Goal: Information Seeking & Learning: Find specific fact

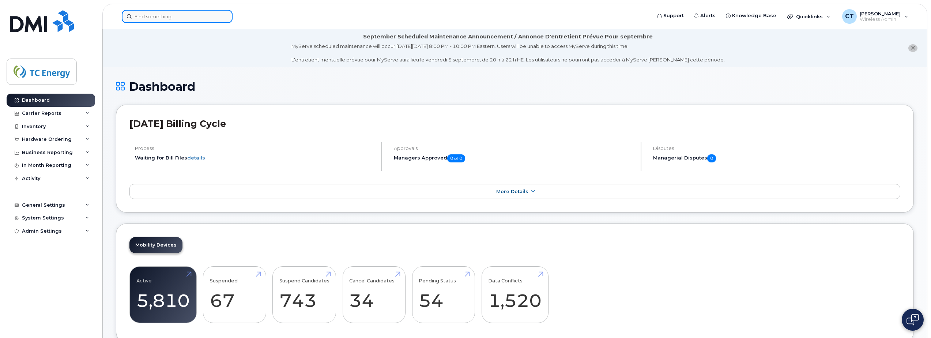
click at [172, 15] on input at bounding box center [177, 16] width 111 height 13
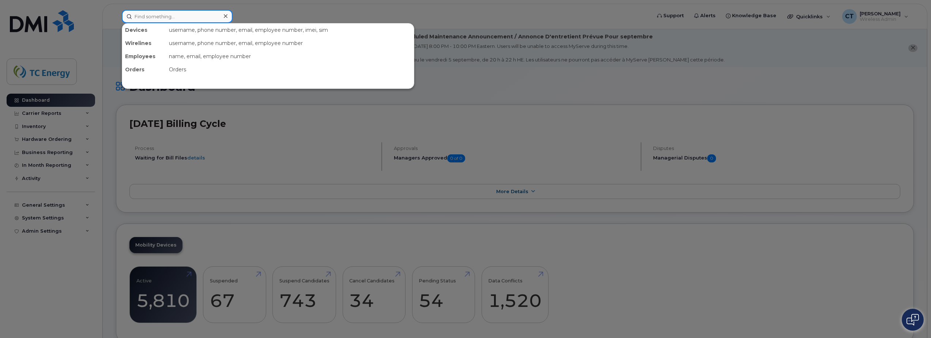
paste input "OUDENDAG, MALLORY"
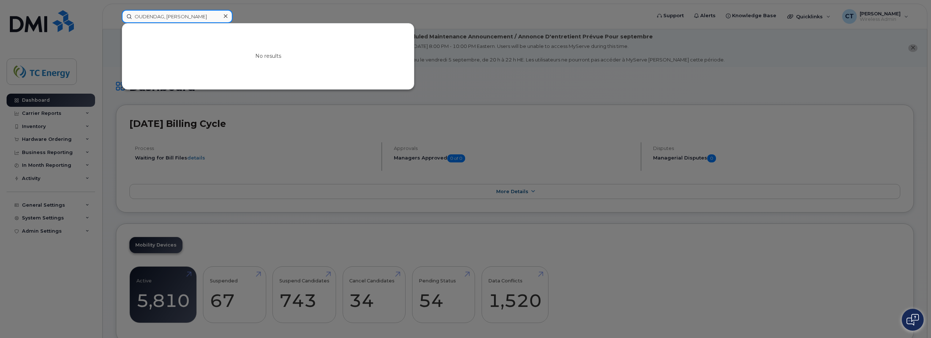
drag, startPoint x: 198, startPoint y: 20, endPoint x: 165, endPoint y: 20, distance: 32.9
click at [165, 20] on input "OUDENDAG, MALLORY" at bounding box center [177, 16] width 111 height 13
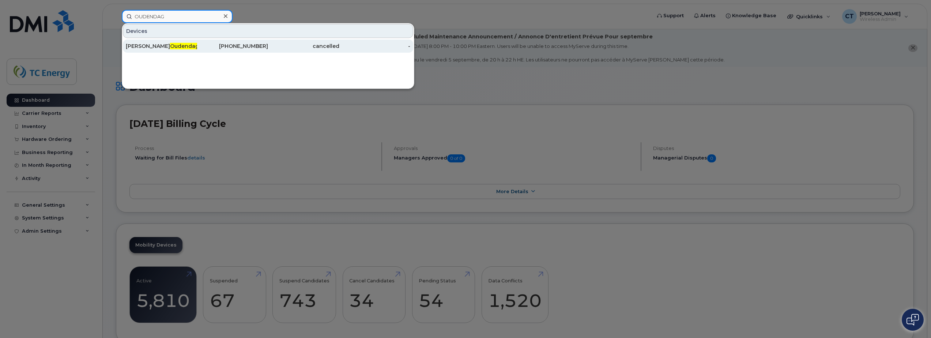
type input "OUDENDAG"
click at [189, 46] on div "Mallory Oudendag" at bounding box center [161, 45] width 71 height 7
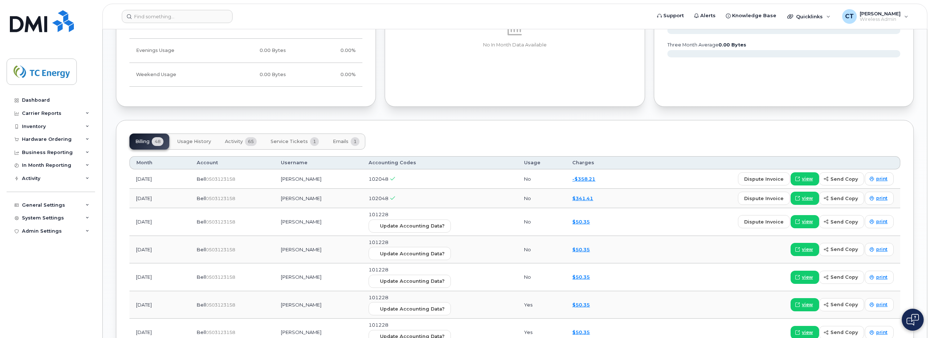
scroll to position [729, 0]
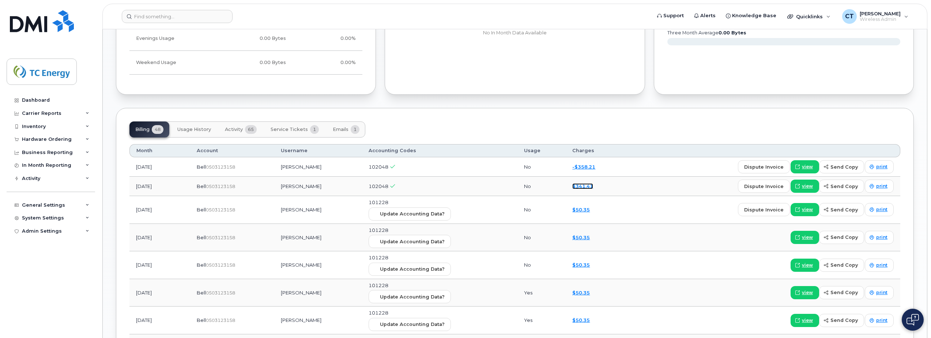
click at [591, 186] on link "$341.41" at bounding box center [582, 186] width 21 height 6
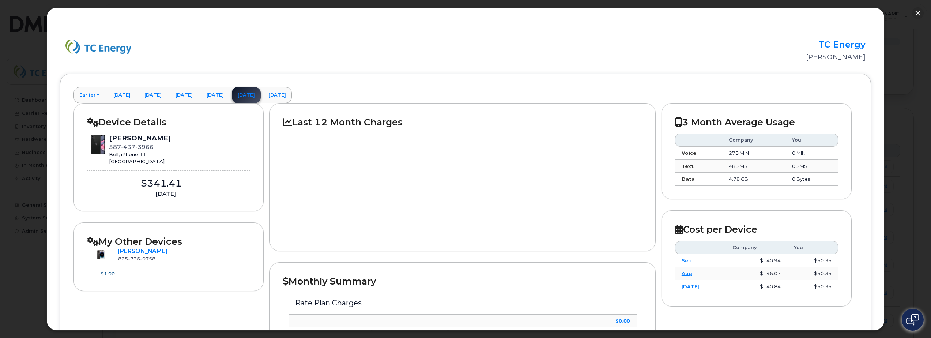
scroll to position [0, 0]
click at [916, 12] on button "button" at bounding box center [918, 13] width 12 height 12
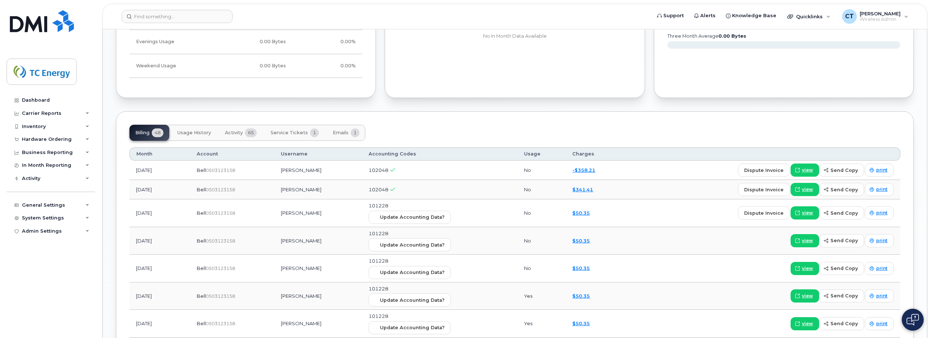
scroll to position [640, 0]
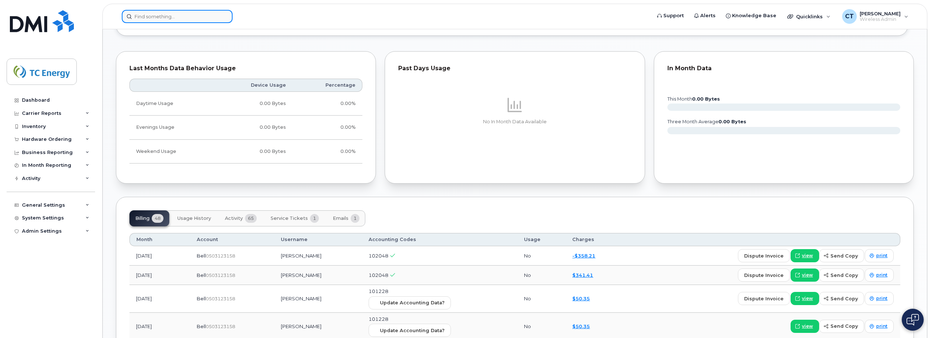
click at [208, 20] on input at bounding box center [177, 16] width 111 height 13
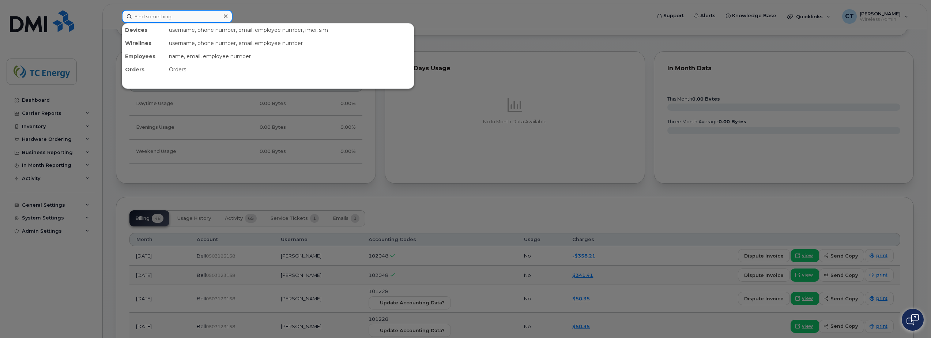
paste input "Snider, Colby"
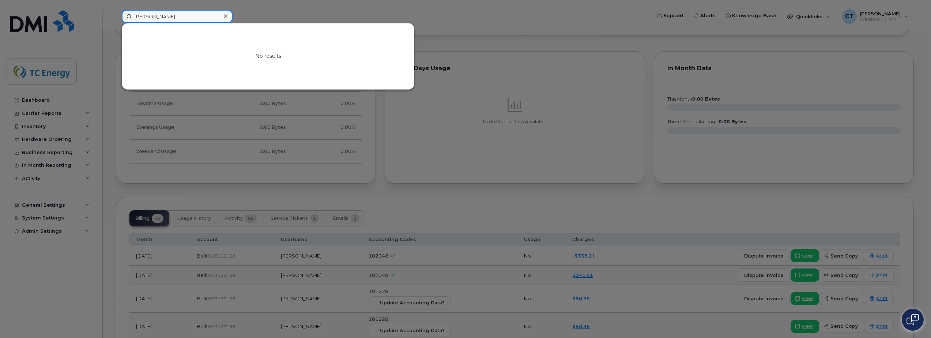
drag, startPoint x: 185, startPoint y: 17, endPoint x: 151, endPoint y: 17, distance: 34.0
click at [151, 17] on input "Snider, Colby" at bounding box center [177, 16] width 111 height 13
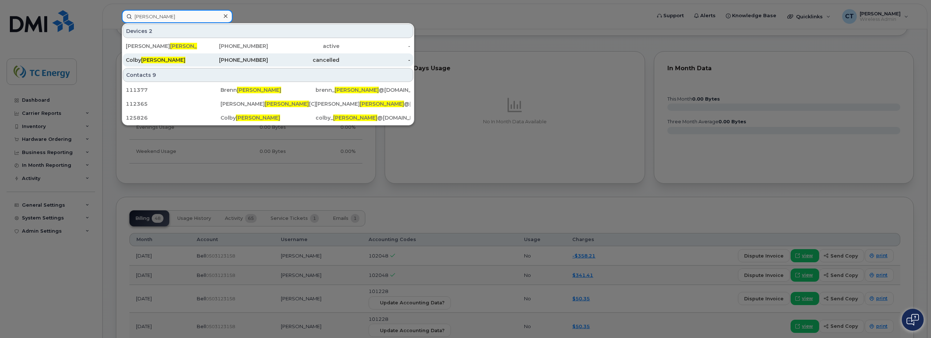
type input "Snider"
click at [169, 59] on div "Colby Snider" at bounding box center [161, 59] width 71 height 7
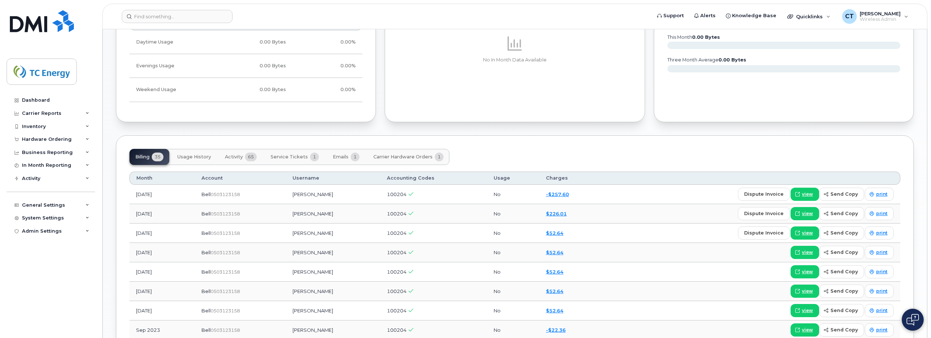
scroll to position [475, 0]
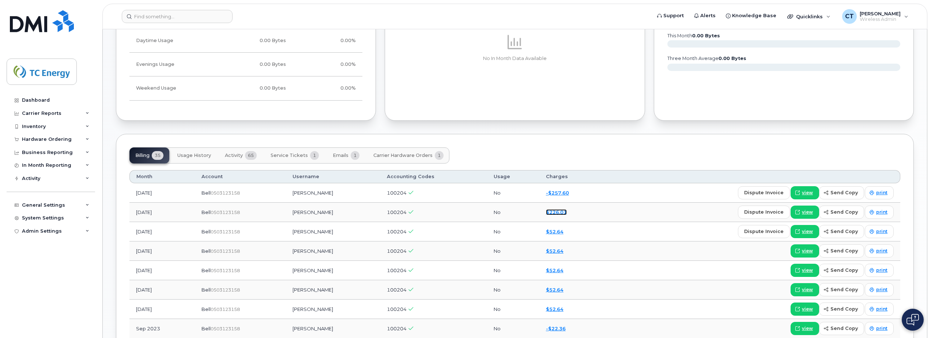
click at [552, 211] on link "$226.01" at bounding box center [556, 212] width 21 height 6
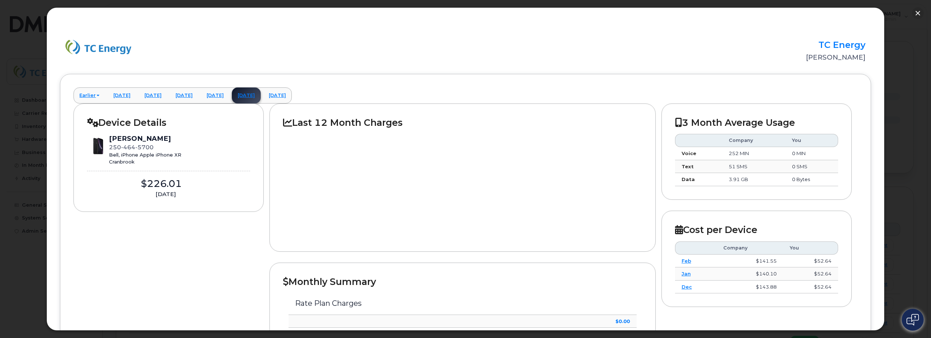
scroll to position [366, 0]
click at [918, 11] on button "button" at bounding box center [918, 13] width 12 height 12
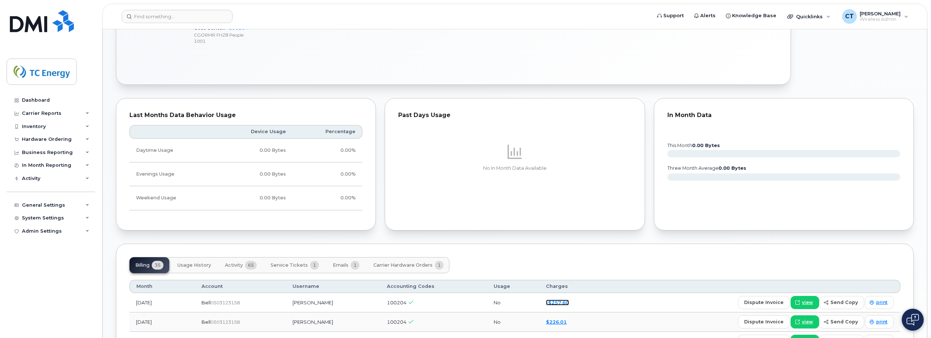
click at [556, 303] on link "-$257.60" at bounding box center [557, 303] width 23 height 6
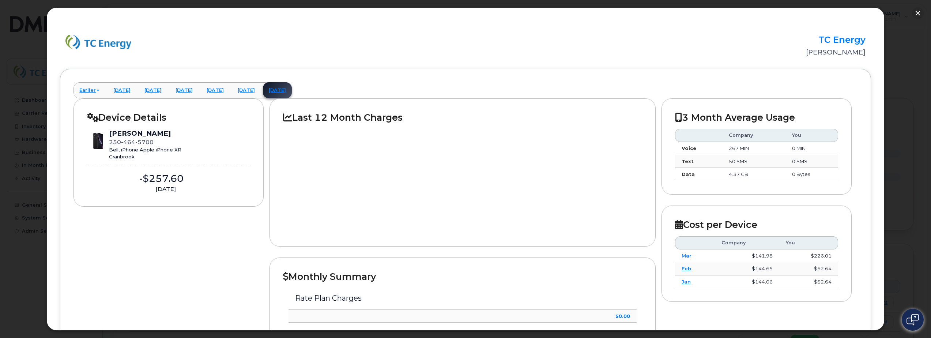
scroll to position [0, 0]
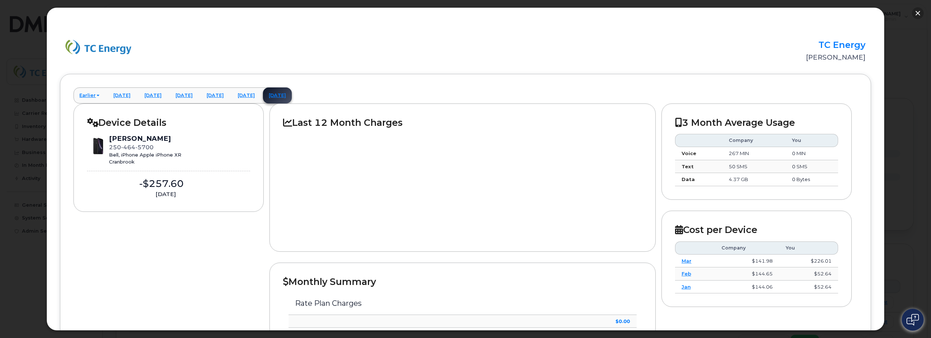
click at [919, 12] on button "button" at bounding box center [918, 13] width 12 height 12
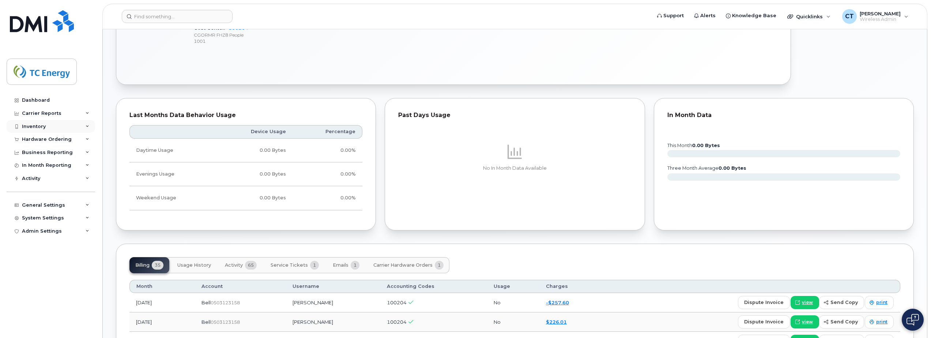
click at [44, 127] on div "Inventory" at bounding box center [34, 127] width 24 height 6
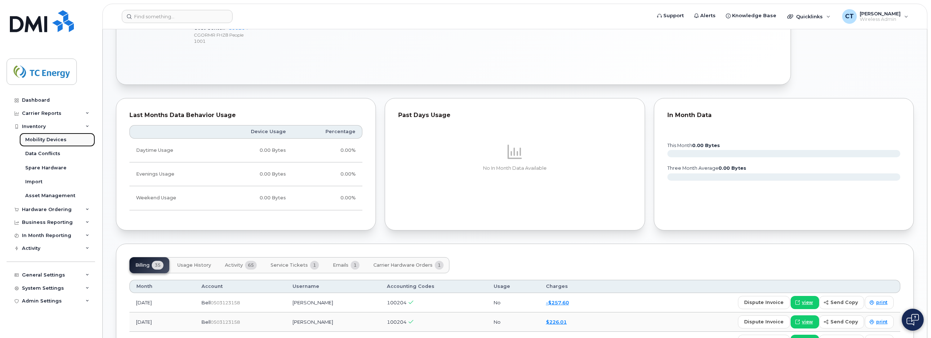
click at [51, 139] on div "Mobility Devices" at bounding box center [45, 139] width 41 height 7
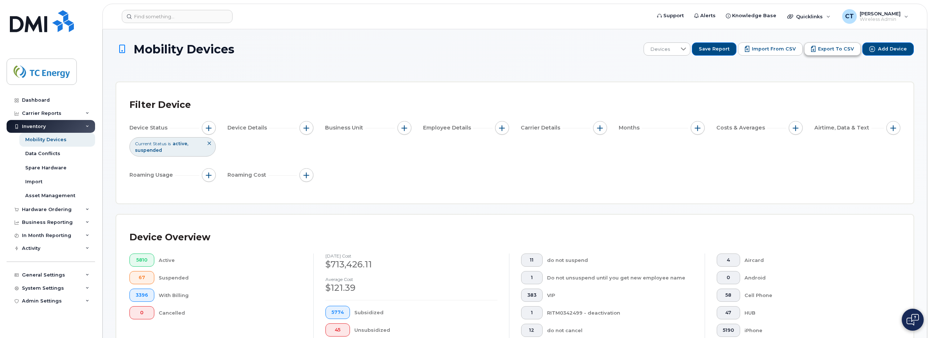
click at [833, 43] on button "Export to CSV" at bounding box center [832, 48] width 57 height 13
click at [641, 109] on div "Filter Device" at bounding box center [514, 104] width 771 height 19
click at [686, 48] on icon at bounding box center [684, 49] width 6 height 6
click at [686, 48] on icon at bounding box center [683, 49] width 6 height 6
click at [52, 208] on div "Hardware Ordering" at bounding box center [47, 210] width 50 height 6
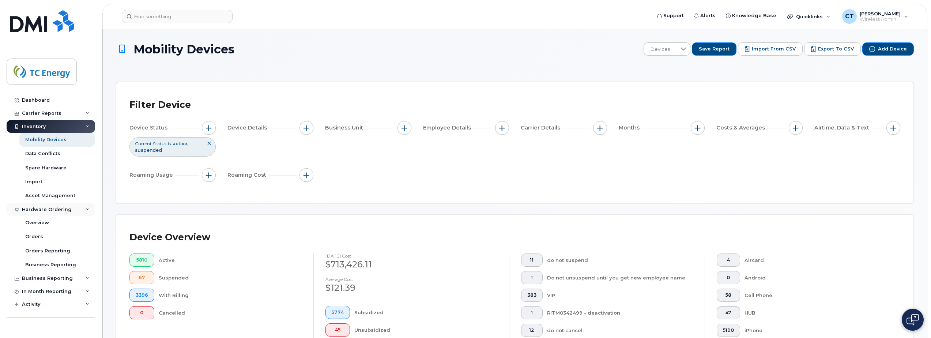
click at [52, 208] on div "Hardware Ordering" at bounding box center [47, 210] width 50 height 6
click at [51, 221] on div "Business Reporting" at bounding box center [47, 222] width 51 height 6
click at [51, 235] on div "In Month Reporting" at bounding box center [46, 236] width 49 height 6
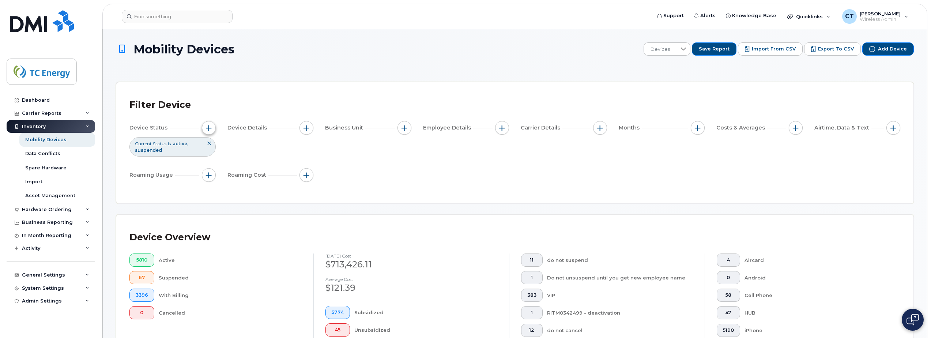
click at [214, 123] on button "button" at bounding box center [209, 128] width 14 height 14
click at [211, 180] on input "Billing Status" at bounding box center [211, 179] width 6 height 6
checkbox input "true"
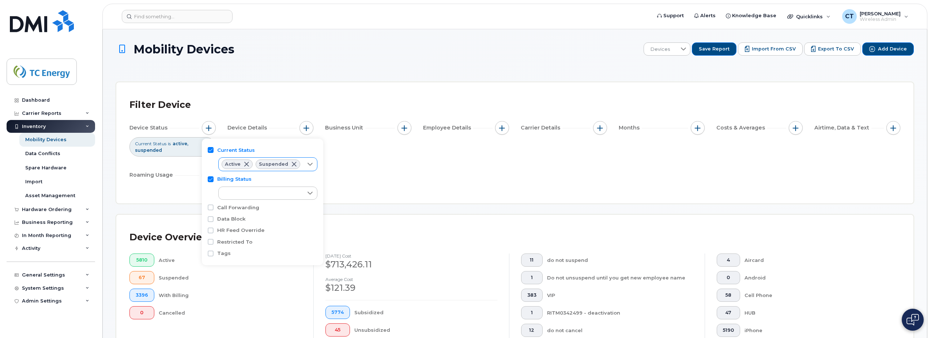
click at [309, 165] on icon at bounding box center [310, 164] width 6 height 6
click at [244, 208] on span "Cancelled" at bounding box center [245, 206] width 25 height 7
checkbox input "true"
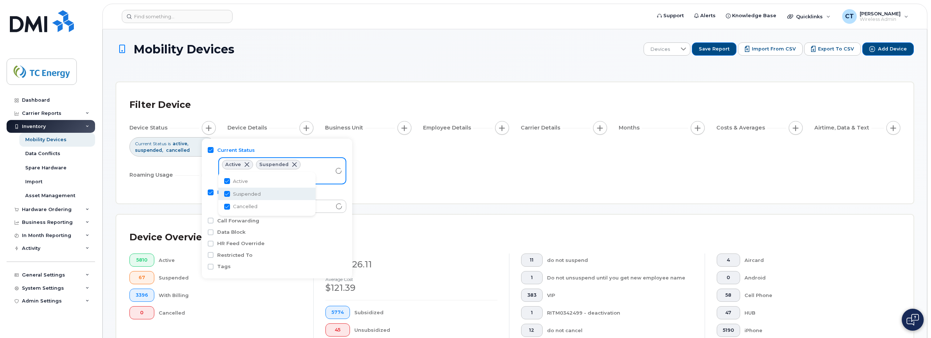
click at [337, 192] on div "Billing Status" at bounding box center [277, 192] width 139 height 7
click at [327, 204] on div "empty" at bounding box center [275, 205] width 113 height 12
click at [255, 203] on div "empty" at bounding box center [275, 205] width 113 height 12
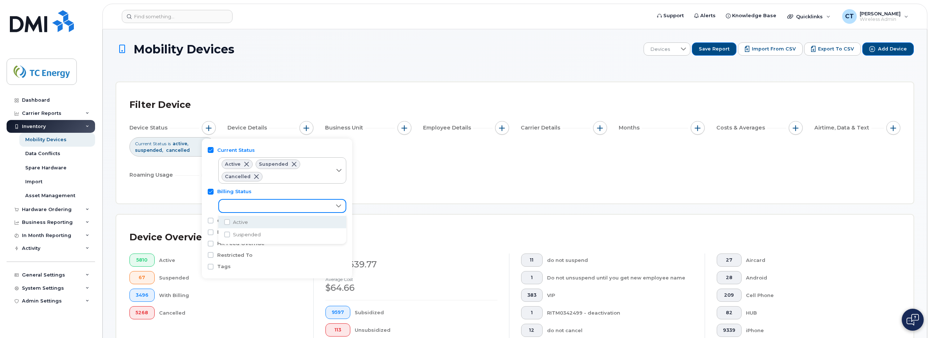
click at [208, 207] on div "empty" at bounding box center [277, 204] width 139 height 18
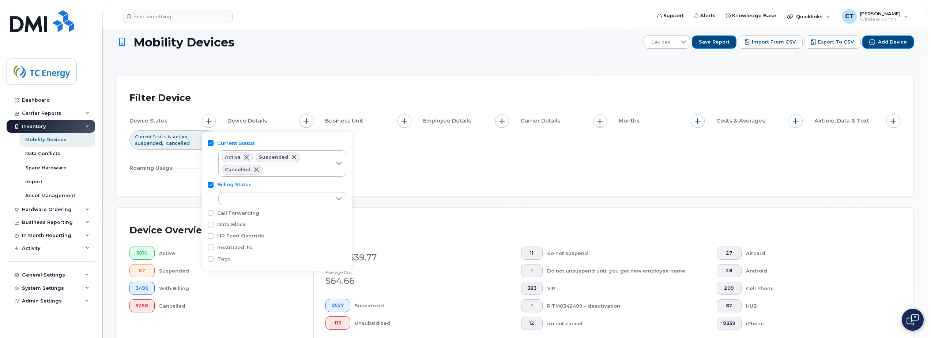
scroll to position [0, 0]
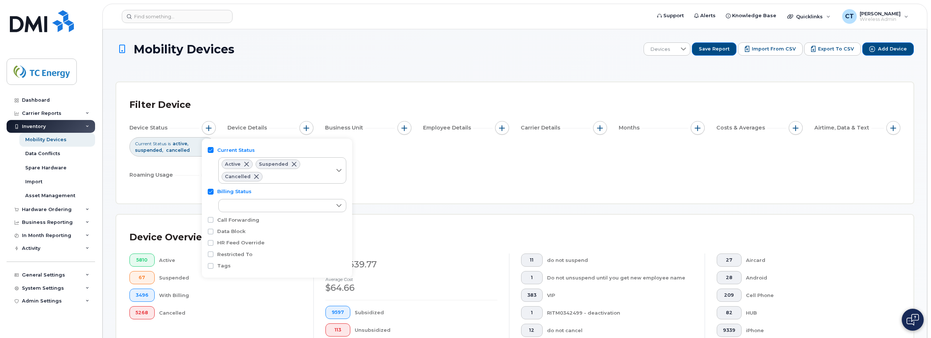
click at [405, 168] on div "Device Status Current Status is active suspended cancelled Device Details Busin…" at bounding box center [514, 153] width 771 height 64
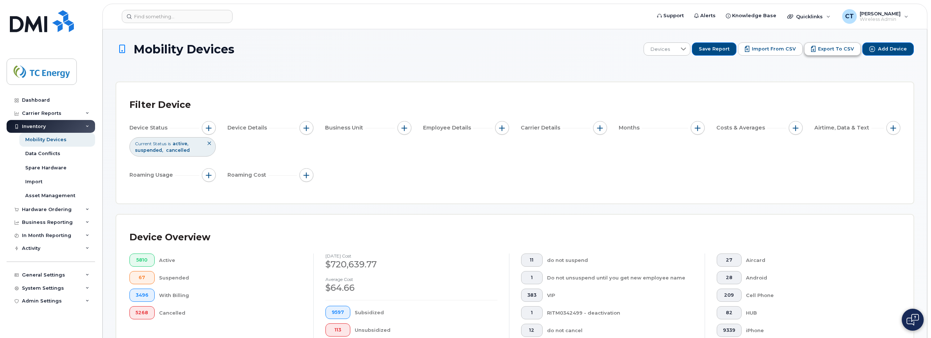
click at [831, 52] on span "Export to CSV" at bounding box center [836, 49] width 36 height 7
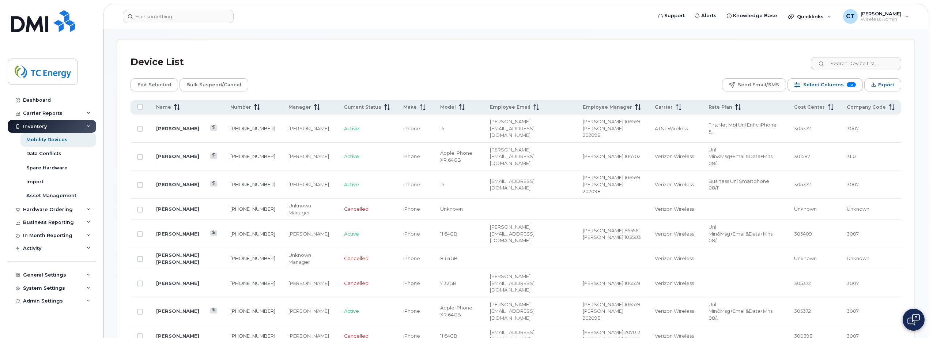
scroll to position [366, 0]
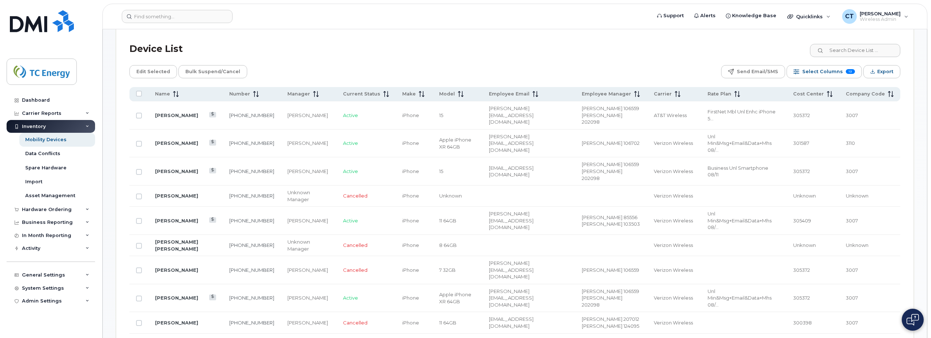
click at [454, 54] on div "Device List" at bounding box center [514, 48] width 771 height 19
click at [819, 71] on span "Select Columns" at bounding box center [822, 71] width 41 height 11
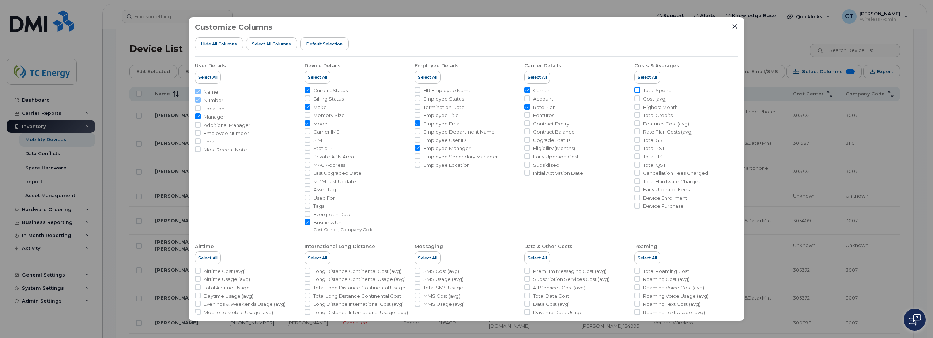
click at [638, 90] on input "Total Spend" at bounding box center [638, 90] width 6 height 6
checkbox input "true"
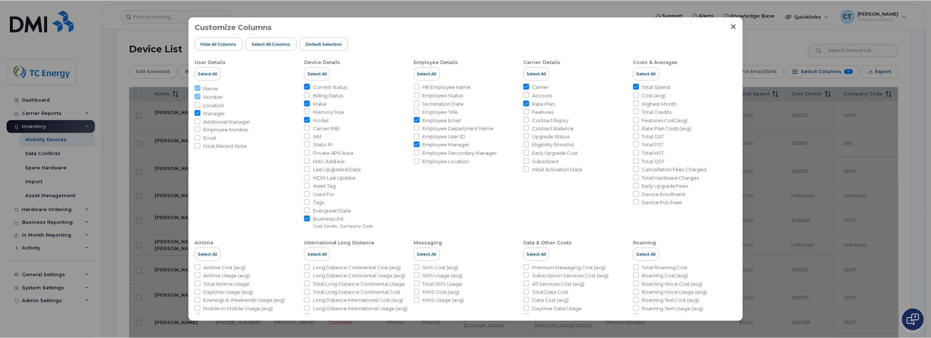
scroll to position [3, 0]
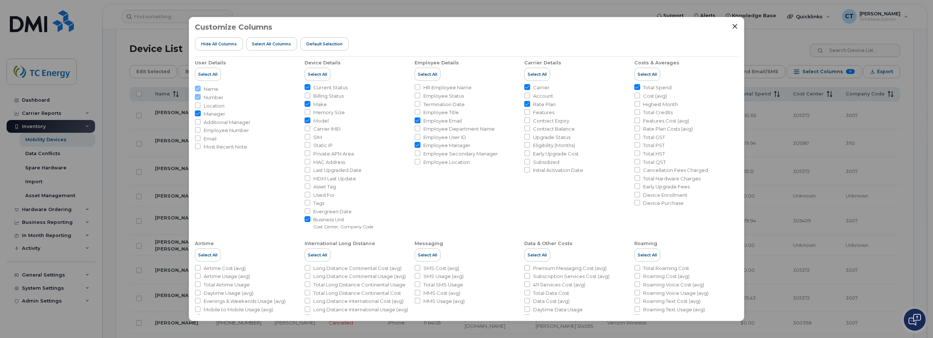
click at [640, 170] on li "Cancellation Fees Charged" at bounding box center [687, 170] width 104 height 7
click at [637, 169] on input "Cancellation Fees Charged" at bounding box center [638, 170] width 6 height 6
checkbox input "true"
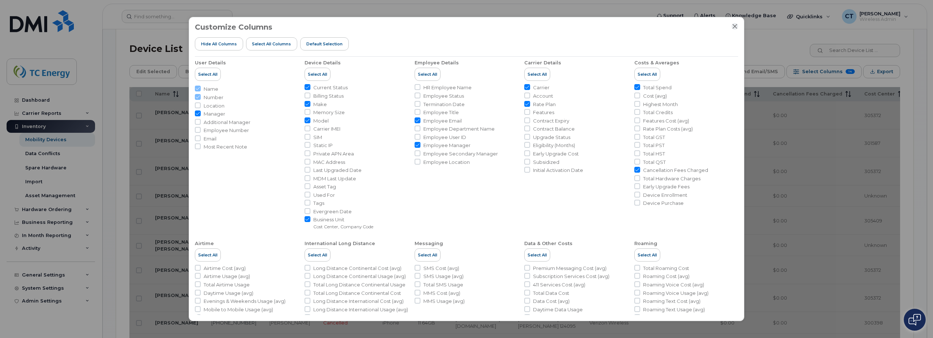
click at [736, 27] on icon "Close" at bounding box center [735, 26] width 6 height 6
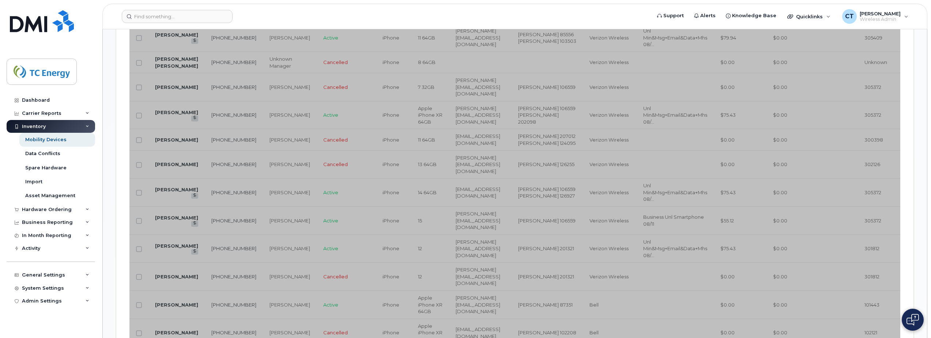
scroll to position [512, 0]
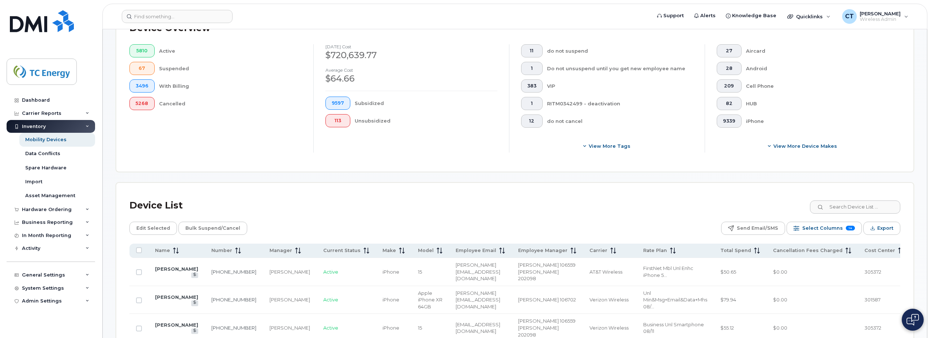
scroll to position [220, 0]
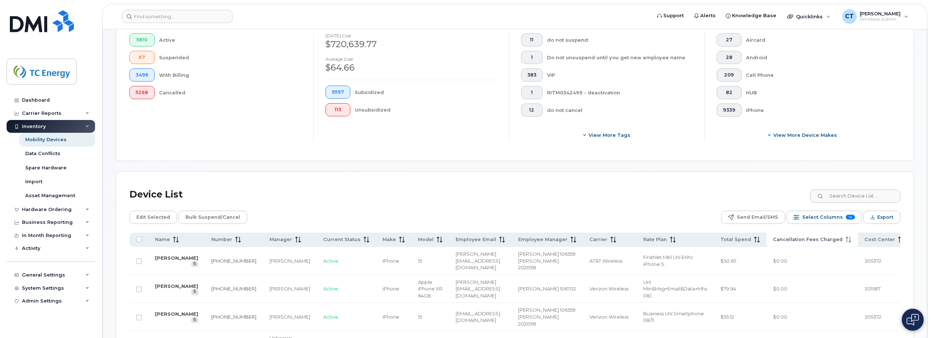
click at [773, 241] on span "Cancellation Fees Charged" at bounding box center [807, 239] width 69 height 7
click at [804, 241] on span "Cancellation Fees Charged" at bounding box center [807, 239] width 69 height 7
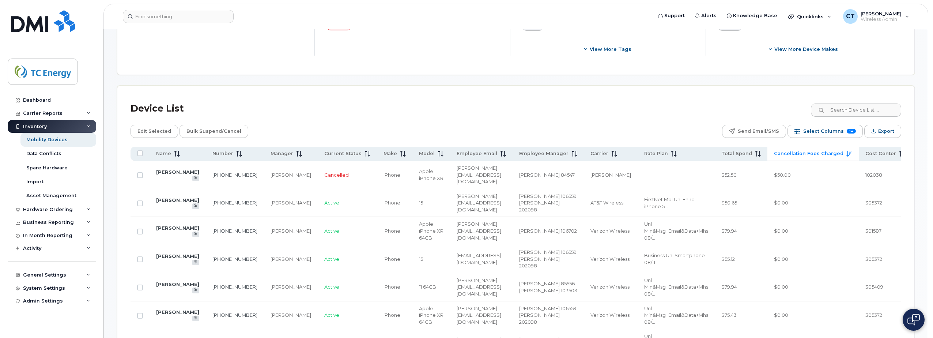
scroll to position [184, 0]
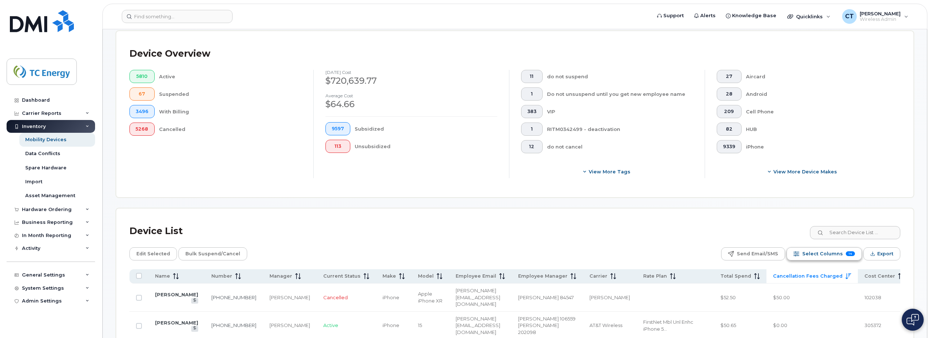
click at [838, 253] on span "Select Columns" at bounding box center [822, 253] width 41 height 11
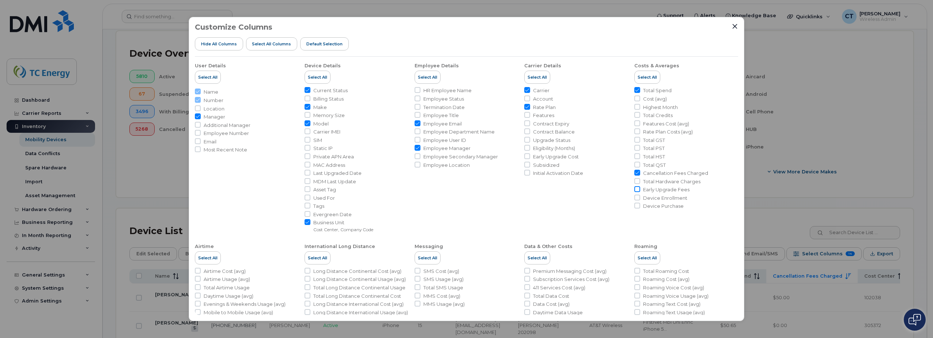
click at [636, 189] on input "Early Upgrade Fees" at bounding box center [638, 189] width 6 height 6
checkbox input "true"
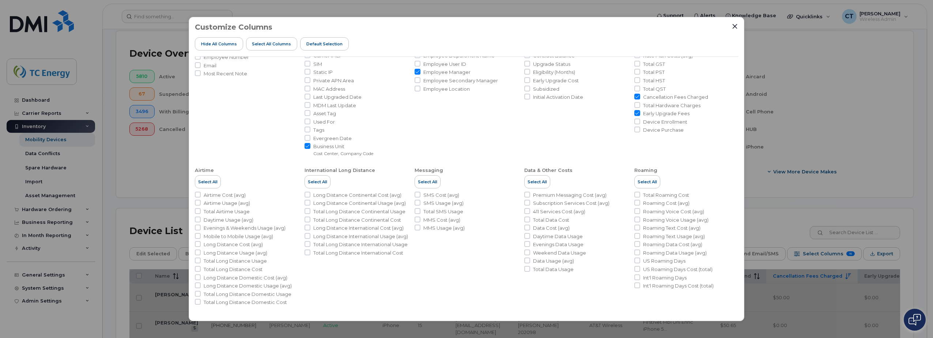
scroll to position [39, 0]
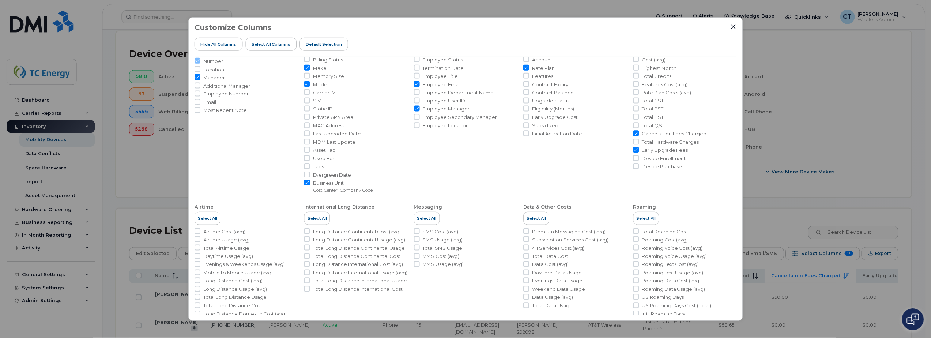
scroll to position [3, 0]
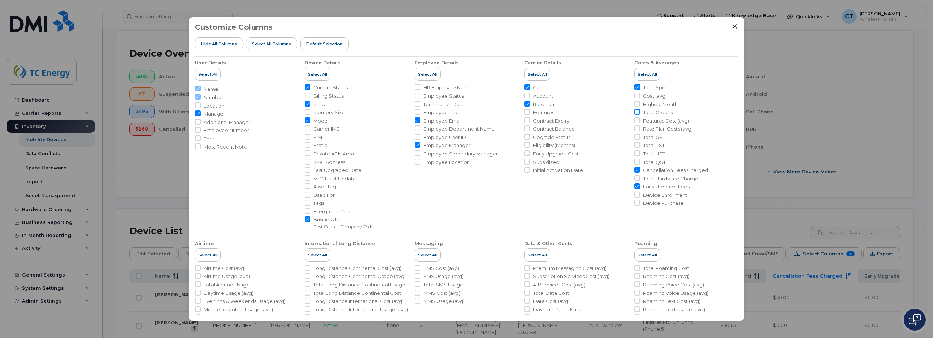
click at [638, 112] on input "Total Credits" at bounding box center [638, 112] width 6 height 6
checkbox input "true"
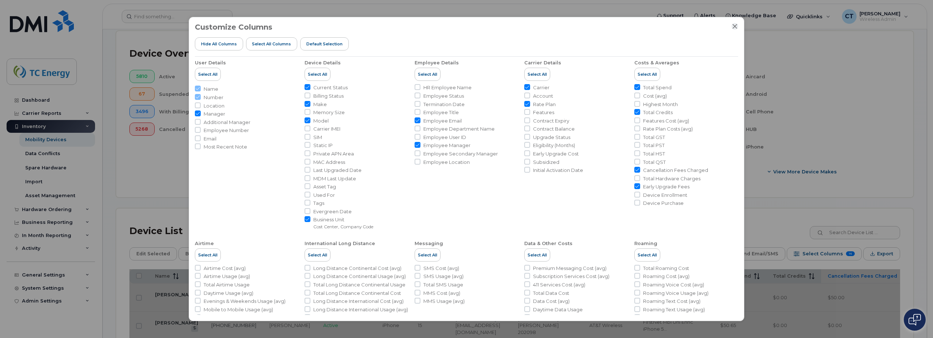
click at [734, 25] on icon "Close" at bounding box center [735, 26] width 6 height 6
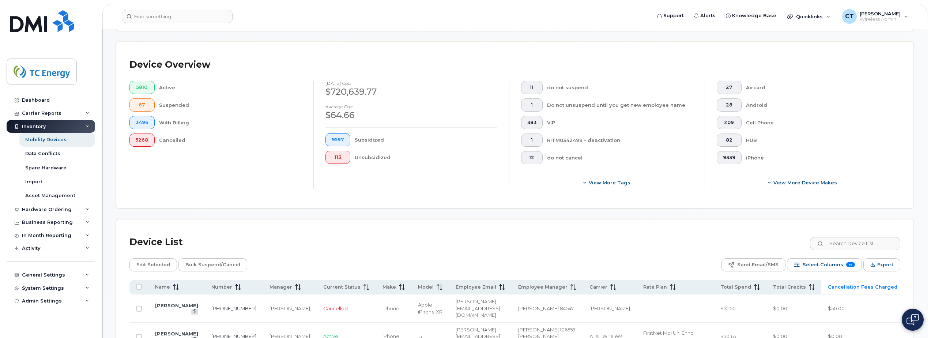
scroll to position [184, 0]
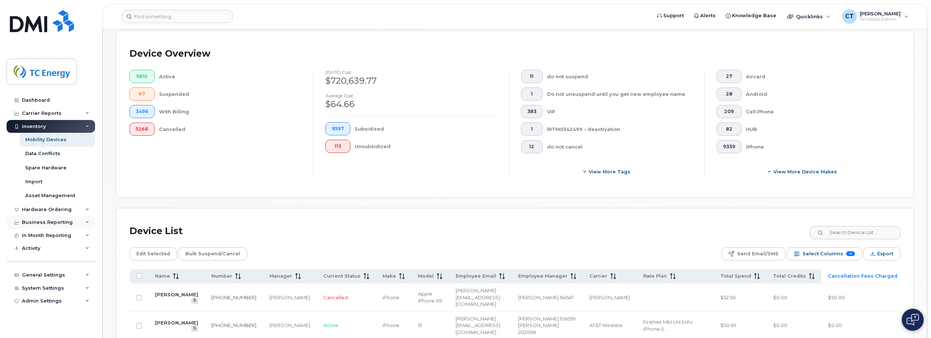
click at [31, 222] on div "Business Reporting" at bounding box center [47, 222] width 51 height 6
click at [49, 248] on div "Individual Reports" at bounding box center [48, 249] width 46 height 7
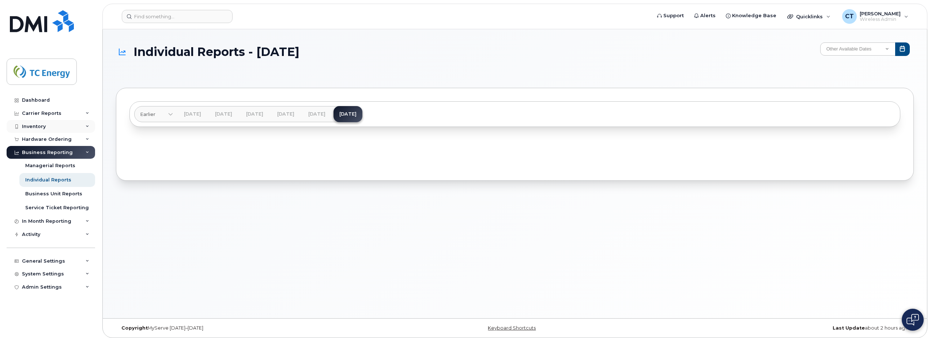
click at [35, 128] on div "Inventory" at bounding box center [34, 127] width 24 height 6
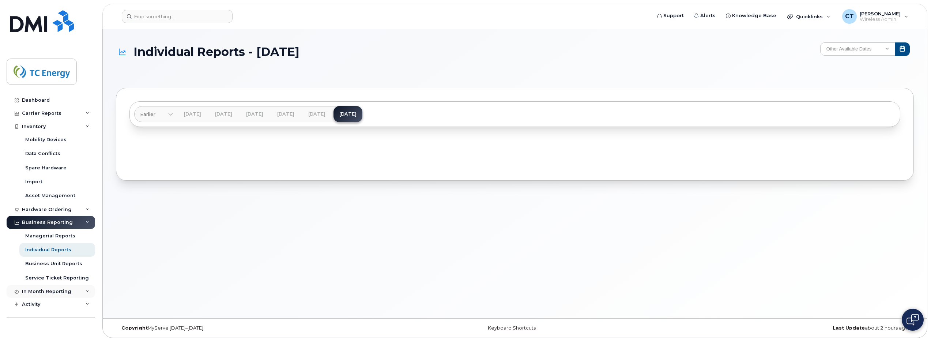
click at [66, 292] on div "In Month Reporting" at bounding box center [46, 292] width 49 height 6
drag, startPoint x: 169, startPoint y: 63, endPoint x: 171, endPoint y: 41, distance: 21.7
click at [169, 63] on div "Individual Reports - August 2025 Other Available Dates December November Octobe…" at bounding box center [515, 58] width 798 height 32
click at [176, 11] on input at bounding box center [177, 16] width 111 height 13
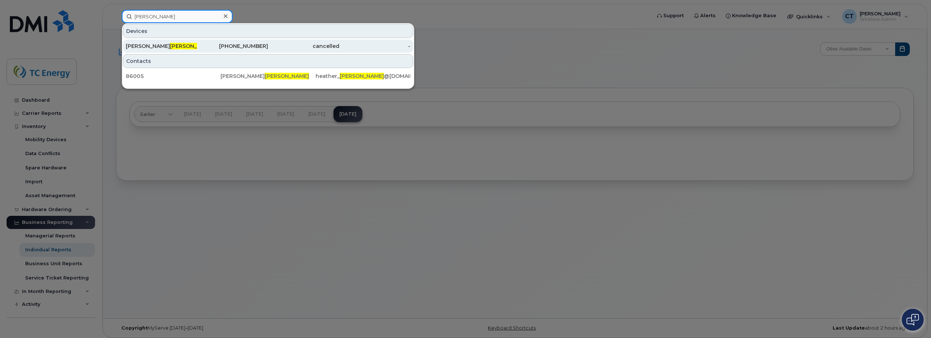
type input "opseth"
click at [197, 50] on div "Heather Opseth" at bounding box center [232, 45] width 71 height 13
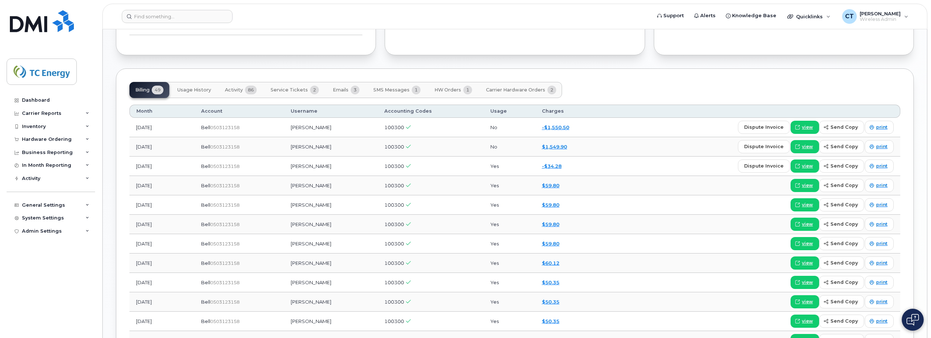
scroll to position [578, 0]
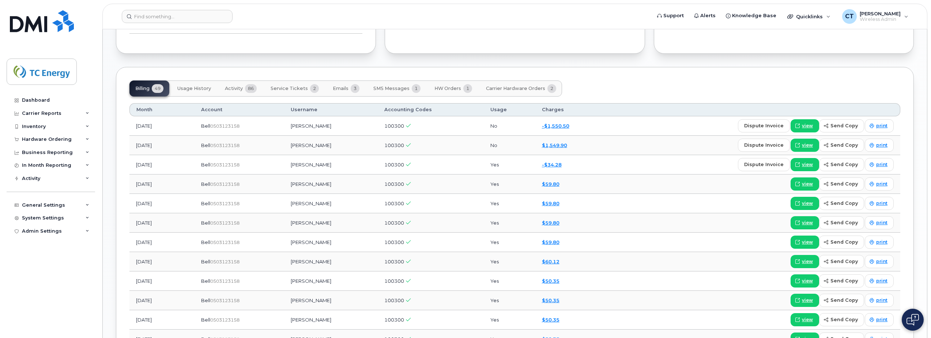
click at [573, 129] on div "-$1,550.50" at bounding box center [570, 126] width 57 height 7
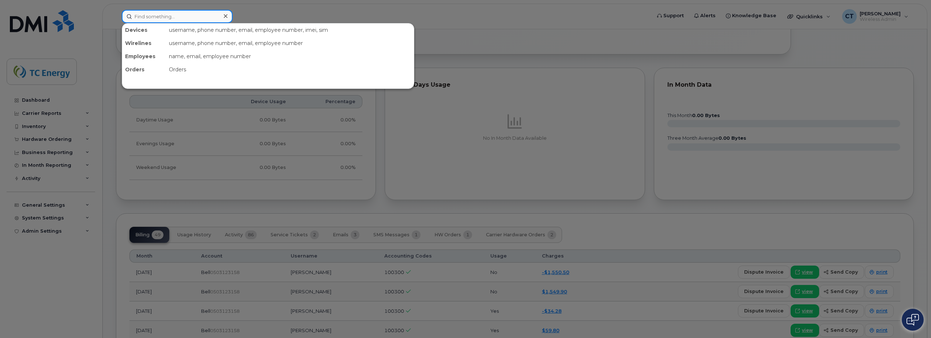
click at [178, 13] on input at bounding box center [177, 16] width 111 height 13
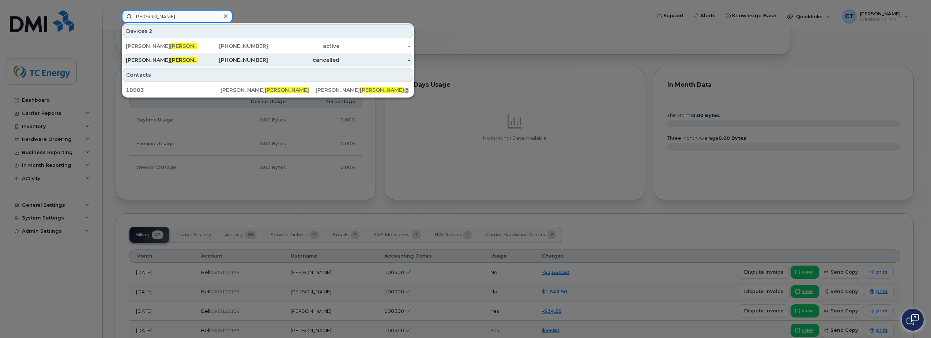
type input "[PERSON_NAME]"
click at [234, 60] on div "[PHONE_NUMBER]" at bounding box center [232, 59] width 71 height 7
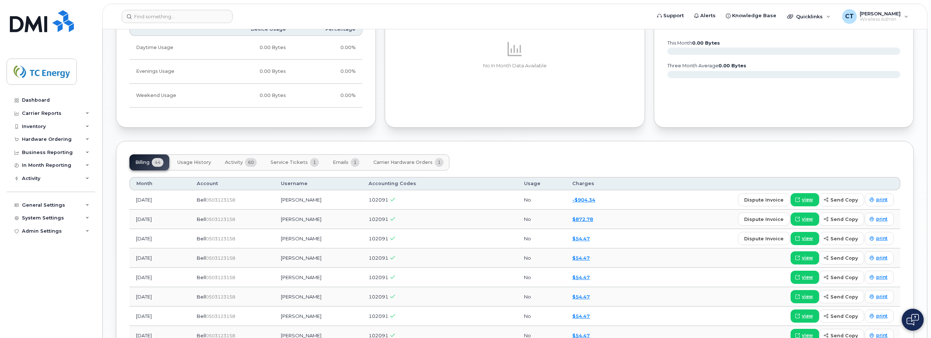
scroll to position [549, 0]
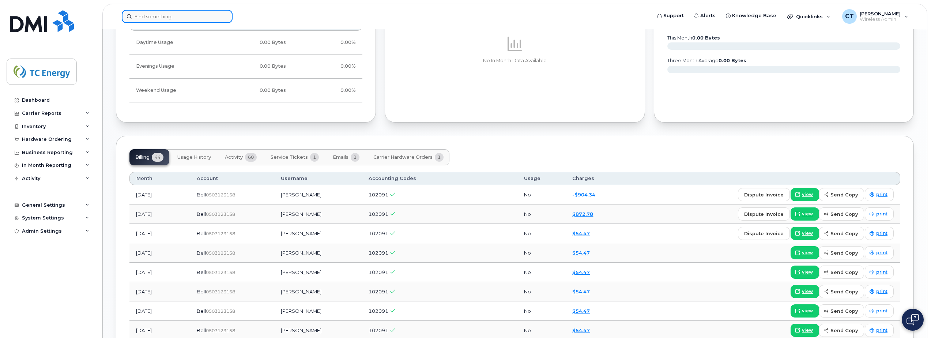
click at [173, 13] on input at bounding box center [177, 16] width 111 height 13
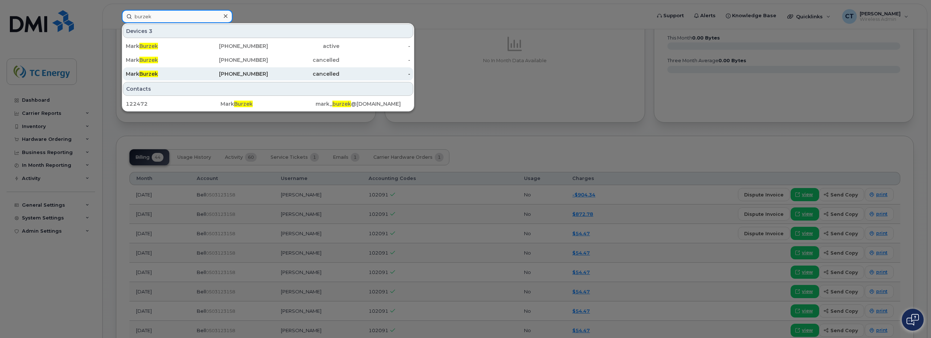
type input "burzek"
click at [165, 76] on div "Mark Burzek" at bounding box center [161, 73] width 71 height 7
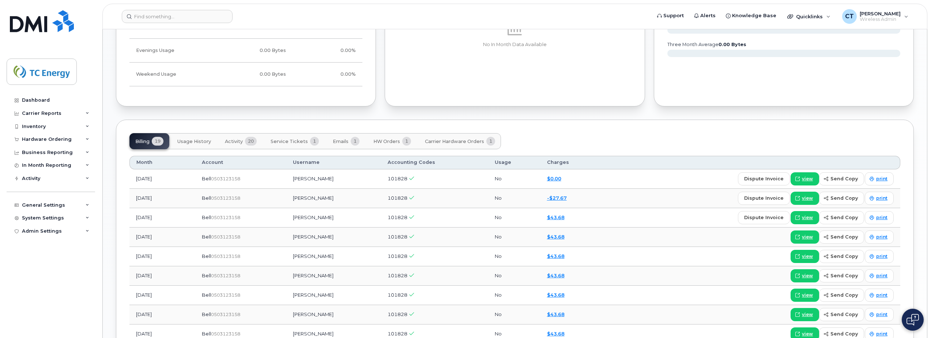
scroll to position [581, 0]
click at [209, 16] on input at bounding box center [177, 16] width 111 height 13
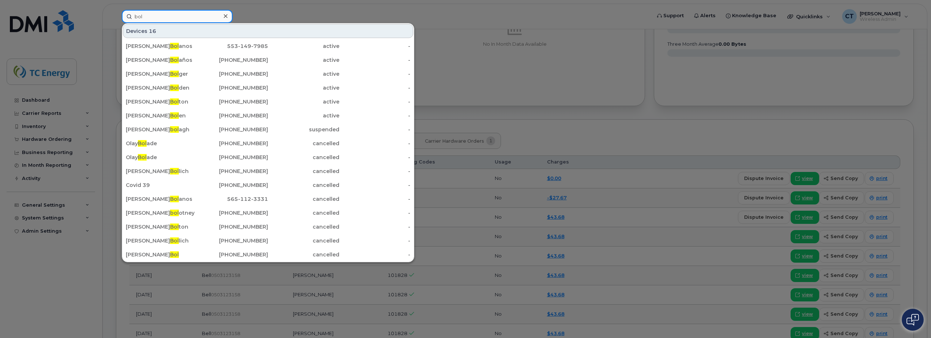
drag, startPoint x: 164, startPoint y: 20, endPoint x: 109, endPoint y: 22, distance: 54.6
click at [118, 22] on div "bol Devices 16 Carla Paola Bol anos 553-149-7985 active - Angelica Perez Bol añ…" at bounding box center [384, 16] width 536 height 13
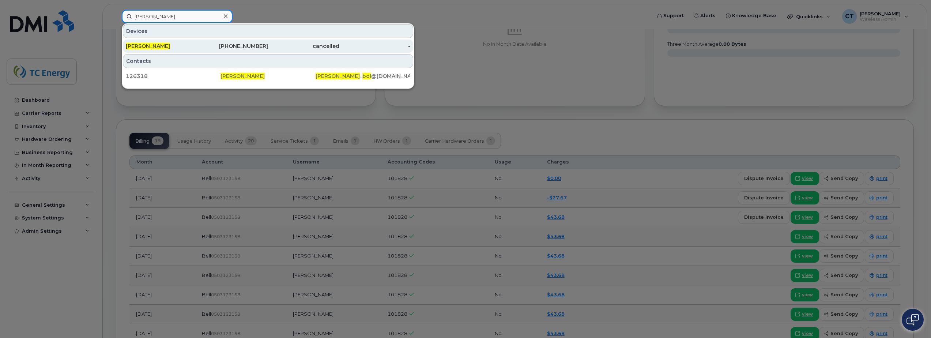
type input "john bol"
click at [150, 46] on div "[PERSON_NAME]" at bounding box center [161, 45] width 71 height 7
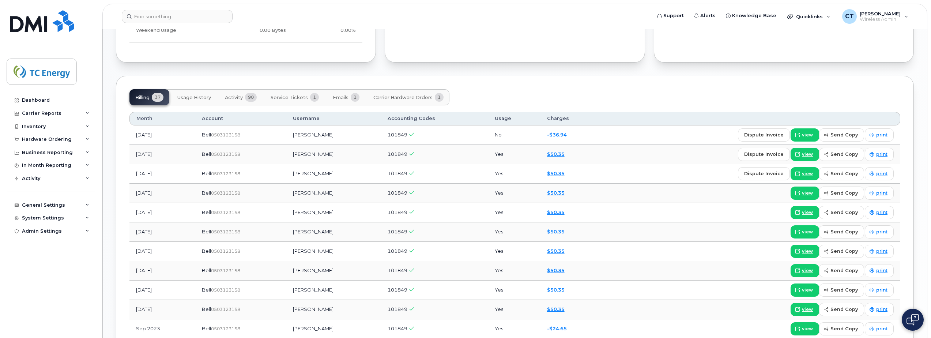
scroll to position [544, 0]
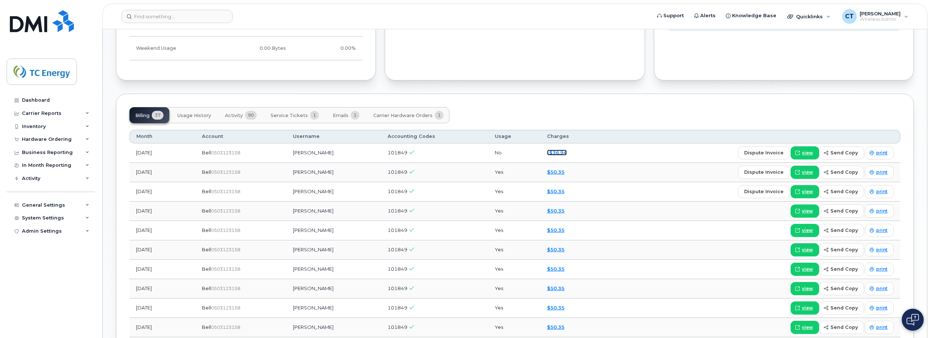
click at [547, 151] on link "-$36.94" at bounding box center [557, 153] width 20 height 6
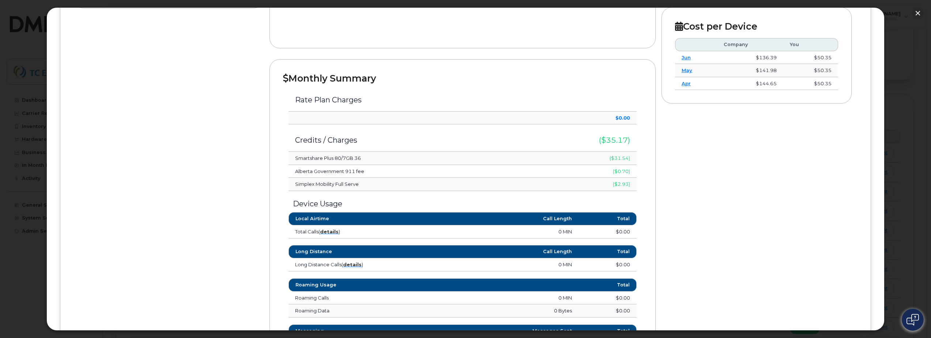
scroll to position [203, 0]
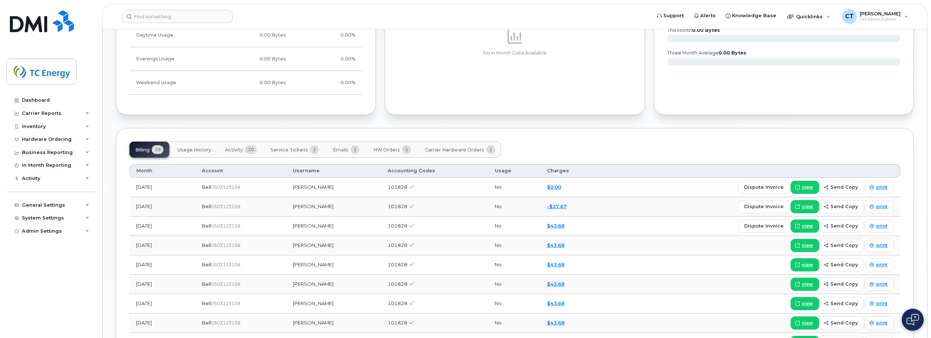
scroll to position [544, 0]
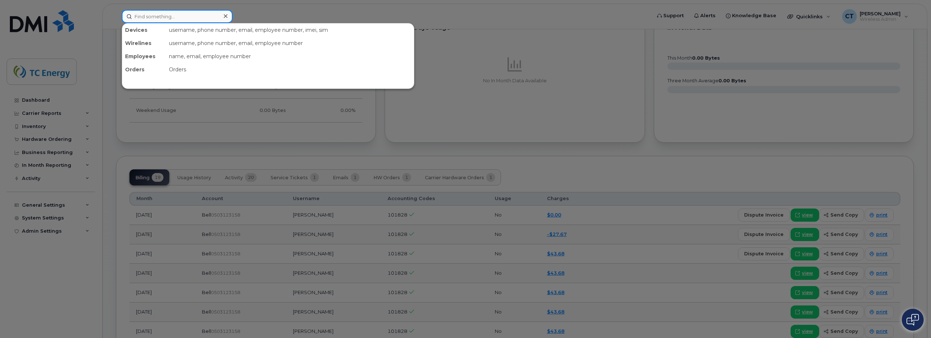
click at [179, 16] on input at bounding box center [177, 16] width 111 height 13
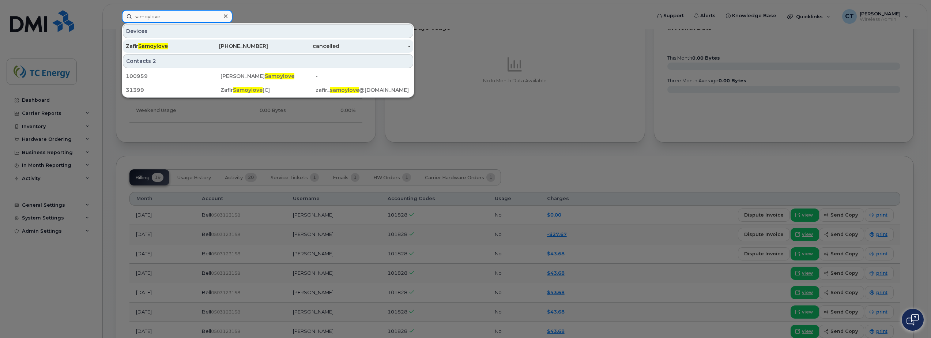
type input "samoylove"
click at [189, 48] on div "Zafir Samoylove" at bounding box center [161, 45] width 71 height 7
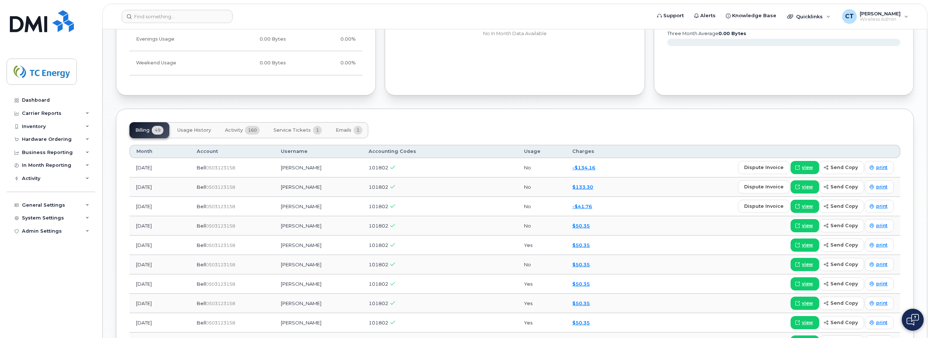
scroll to position [462, 0]
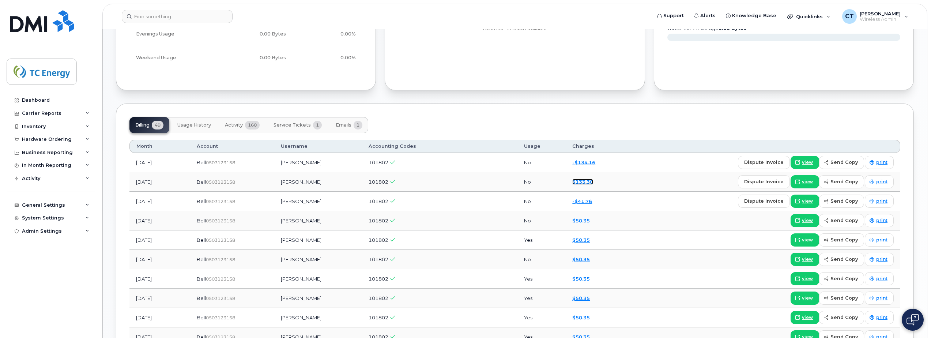
click at [585, 181] on link "$133.30" at bounding box center [582, 182] width 21 height 6
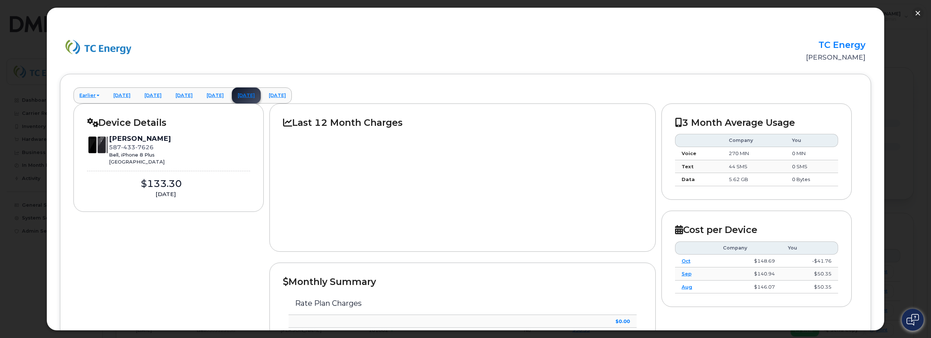
scroll to position [279, 0]
click at [919, 13] on button "button" at bounding box center [918, 13] width 12 height 12
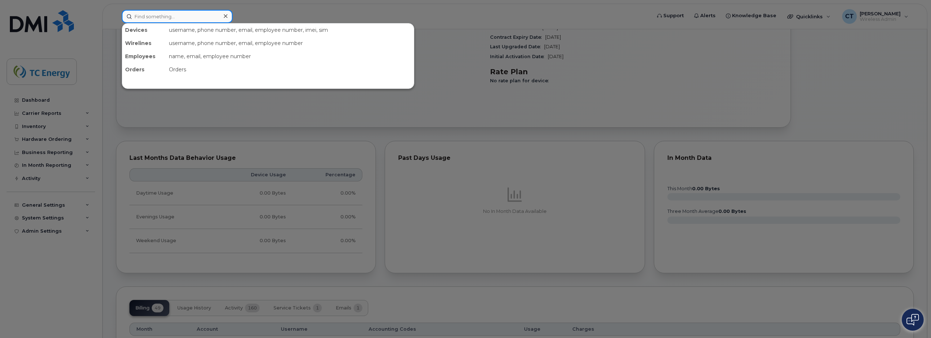
click at [151, 19] on input at bounding box center [177, 16] width 111 height 13
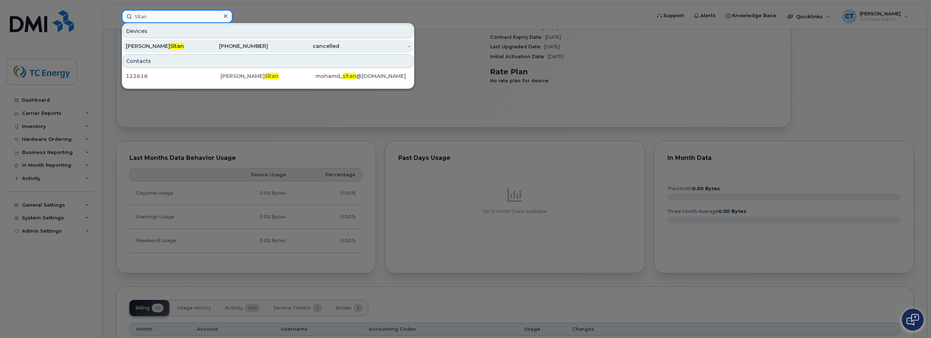
type input "Sltan"
click at [179, 46] on div "[PERSON_NAME] Sltan" at bounding box center [161, 45] width 71 height 7
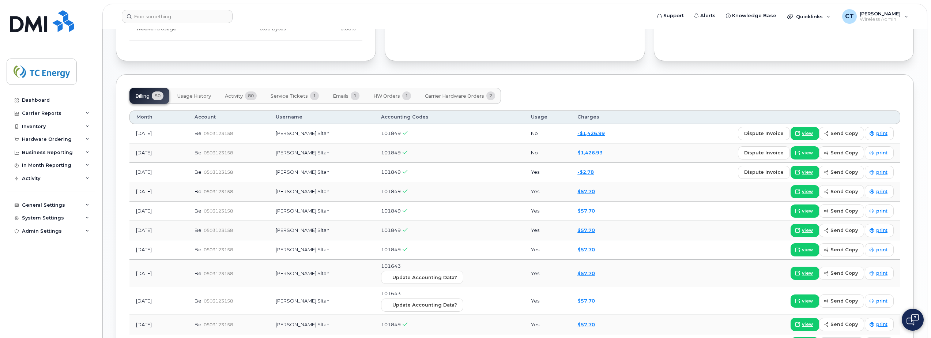
scroll to position [564, 0]
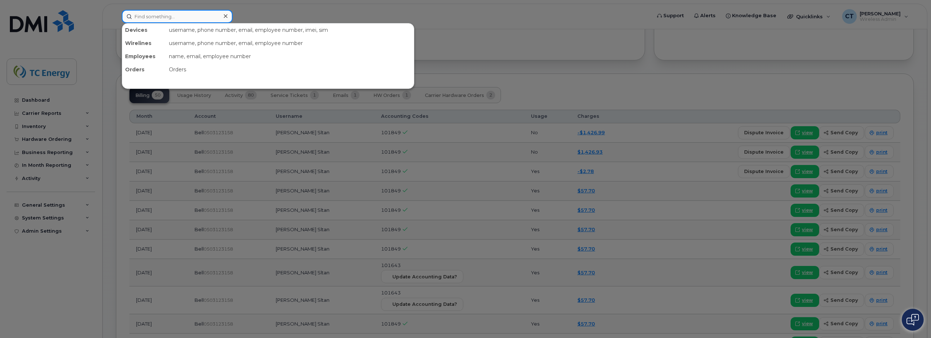
click at [160, 18] on input at bounding box center [177, 16] width 111 height 13
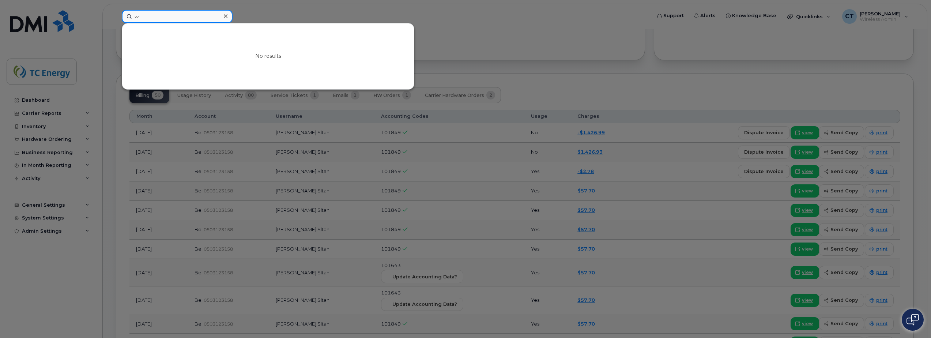
type input "w"
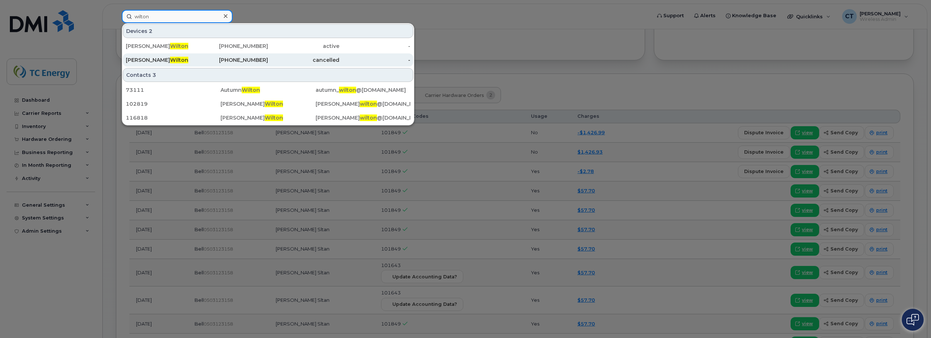
type input "wilton"
click at [174, 57] on div "Suzanne Wilton" at bounding box center [161, 59] width 71 height 7
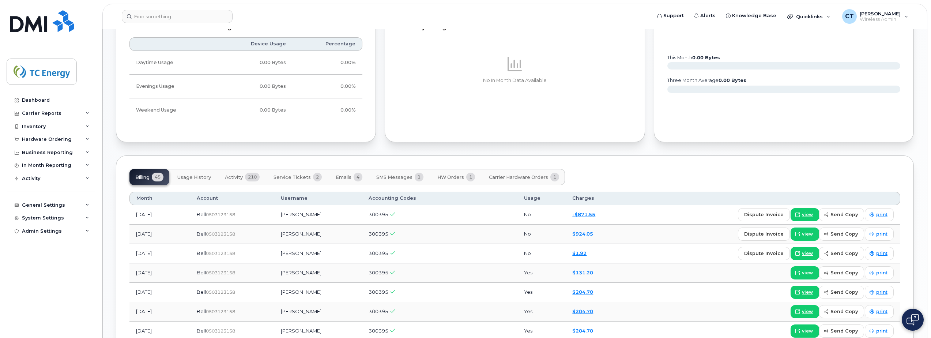
scroll to position [549, 0]
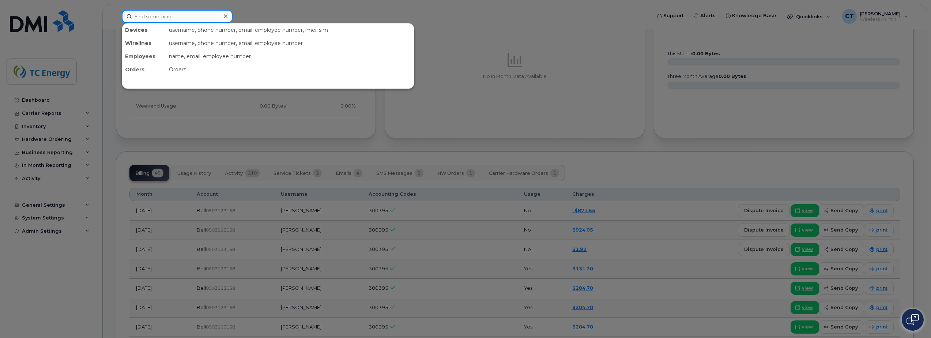
click at [158, 17] on input at bounding box center [177, 16] width 111 height 13
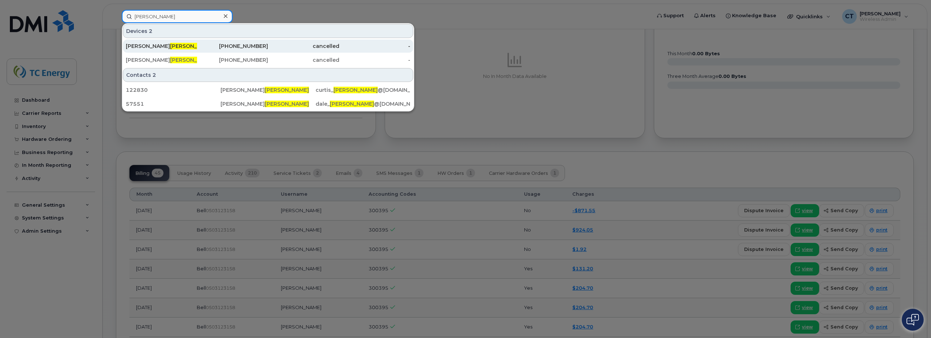
type input "strandlund"
click at [181, 48] on div "Dale Strandlund" at bounding box center [161, 45] width 71 height 7
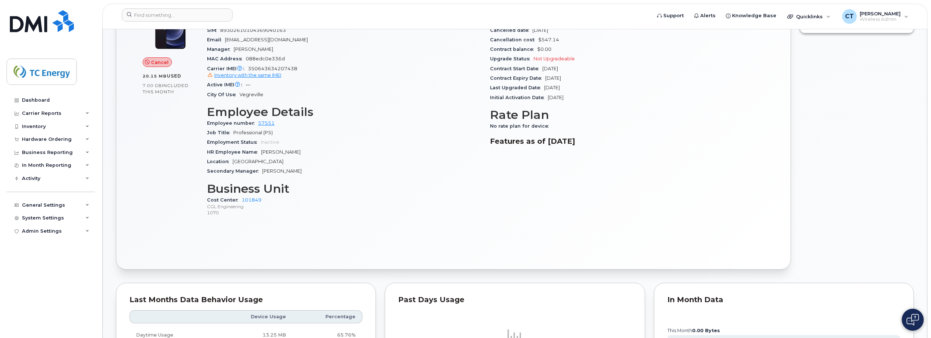
scroll to position [293, 0]
